Goal: Use online tool/utility: Use online tool/utility

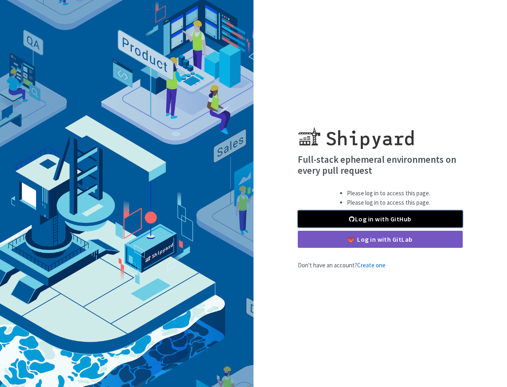
click at [329, 214] on link "Log in with GitHub" at bounding box center [380, 218] width 165 height 17
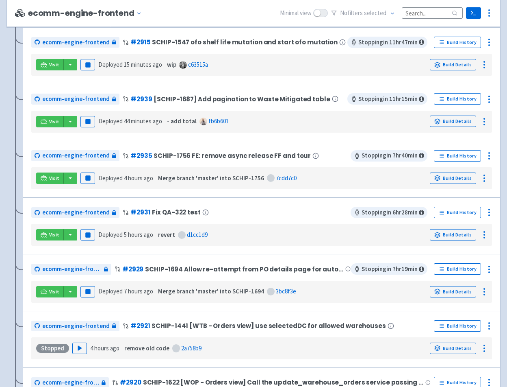
scroll to position [925, 0]
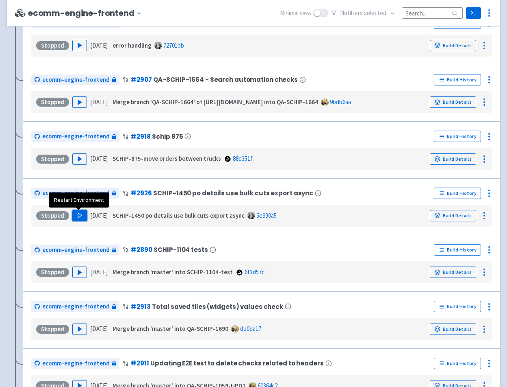
click at [83, 211] on button "Play" at bounding box center [79, 215] width 15 height 11
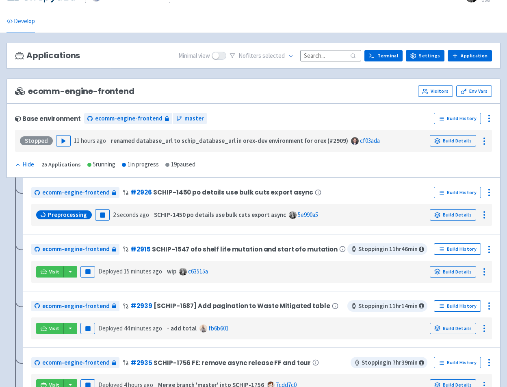
click at [183, 92] on div "ecomm-engine-frontend Visitors Env Vars" at bounding box center [253, 90] width 477 height 11
click at [359, 186] on div "ecomm-engine-frontend # 2926 SCHIP-1450 po details use bulk cuts export async" at bounding box center [231, 192] width 400 height 13
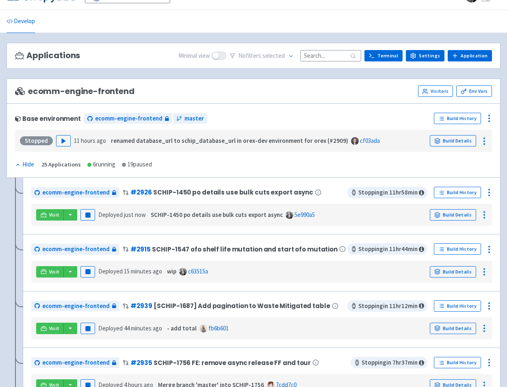
drag, startPoint x: 244, startPoint y: 167, endPoint x: 195, endPoint y: 172, distance: 49.0
click at [244, 167] on div "Base environment ecomm-engine-frontend master Build History Stopped Play 11 hou…" at bounding box center [254, 140] width 494 height 74
click at [42, 216] on icon at bounding box center [44, 215] width 6 height 6
